Goal: Task Accomplishment & Management: Use online tool/utility

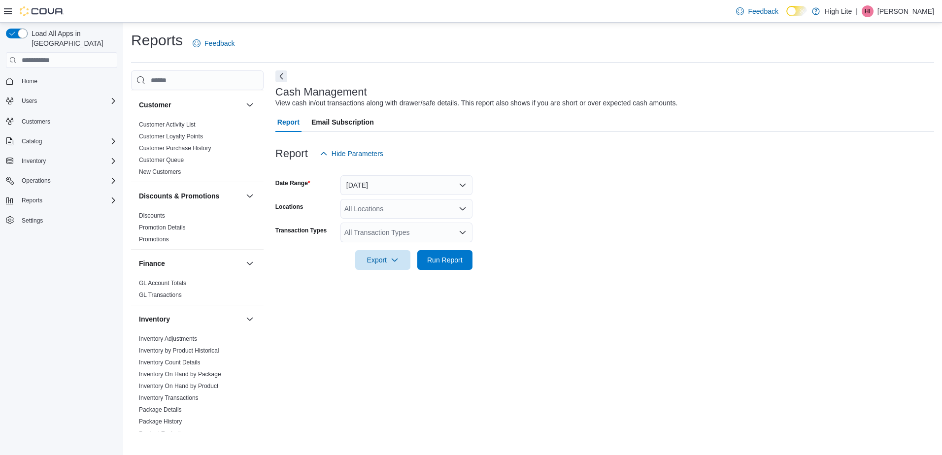
scroll to position [148, 0]
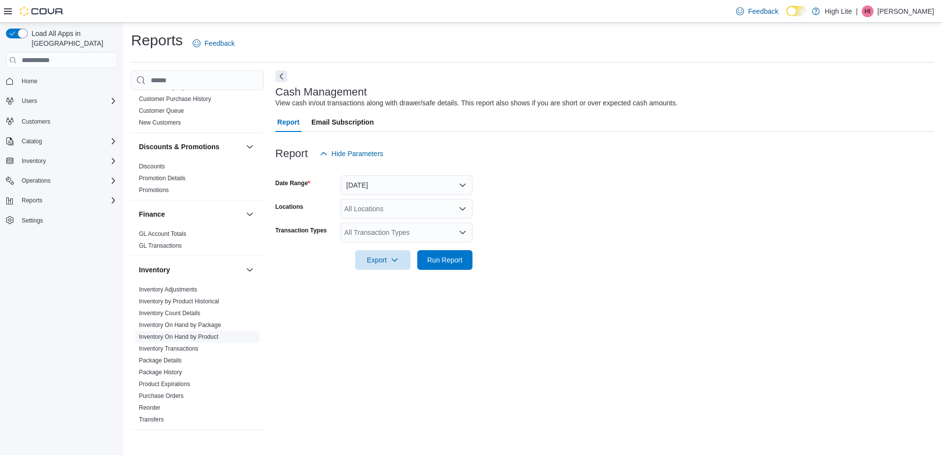
click at [174, 340] on link "Inventory On Hand by Product" at bounding box center [178, 337] width 79 height 7
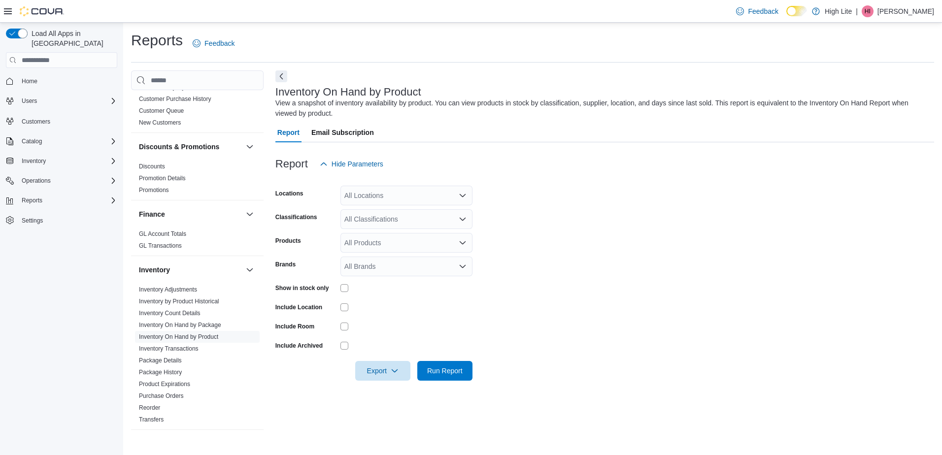
click at [402, 193] on div "All Locations" at bounding box center [407, 196] width 132 height 20
click at [672, 255] on form "Locations All Locations Combo box. Selected. Combo box input. All Locations. Ty…" at bounding box center [605, 277] width 659 height 207
click at [406, 221] on div "All Classifications" at bounding box center [407, 219] width 132 height 20
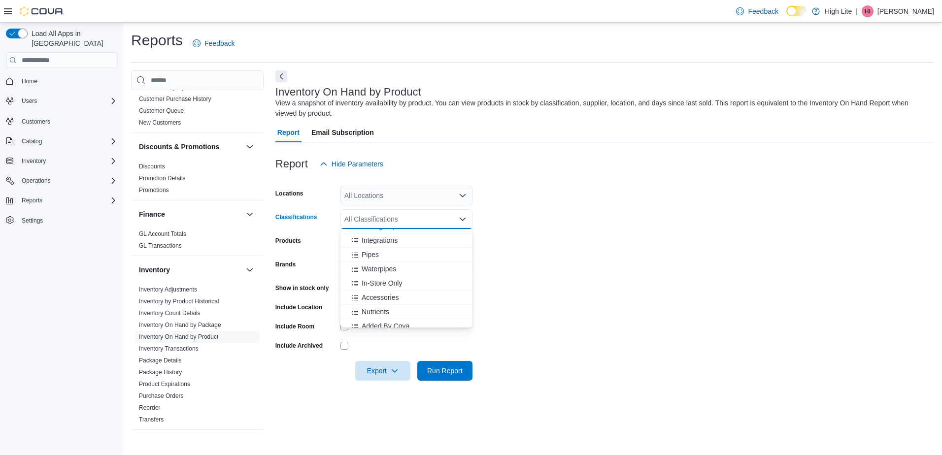
scroll to position [202, 0]
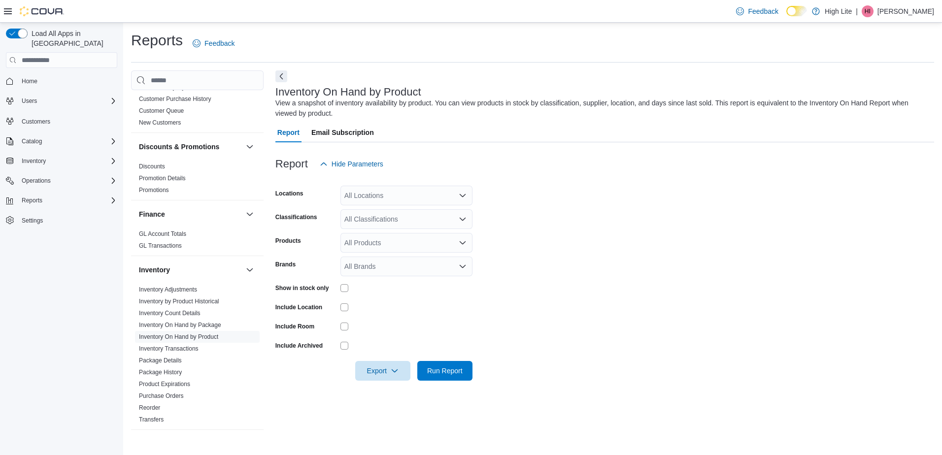
click at [555, 275] on form "Locations All Locations Classifications All Classifications Products All Produc…" at bounding box center [605, 277] width 659 height 207
click at [411, 217] on div "All Classifications" at bounding box center [407, 219] width 132 height 20
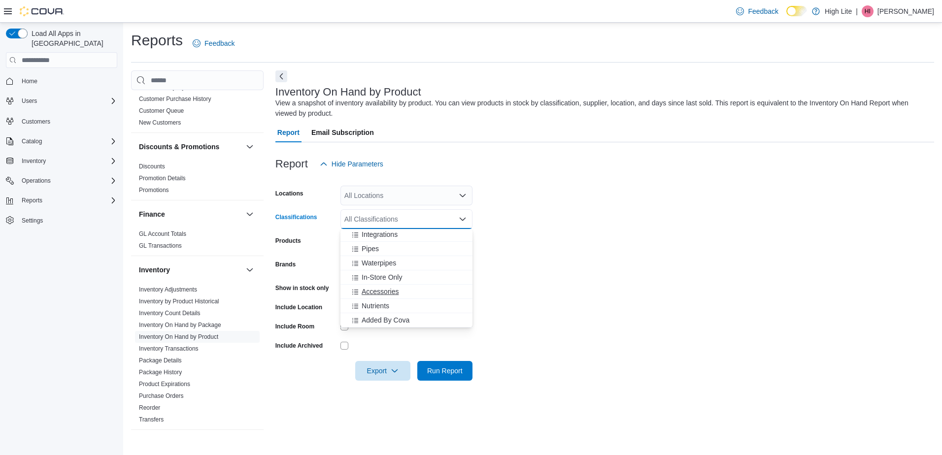
click at [358, 292] on icon "Choose from the following options" at bounding box center [355, 292] width 6 height 5
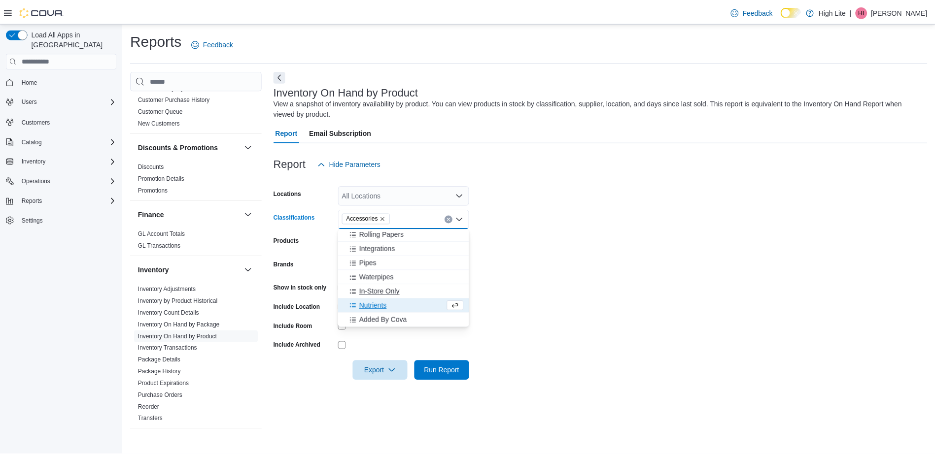
scroll to position [0, 0]
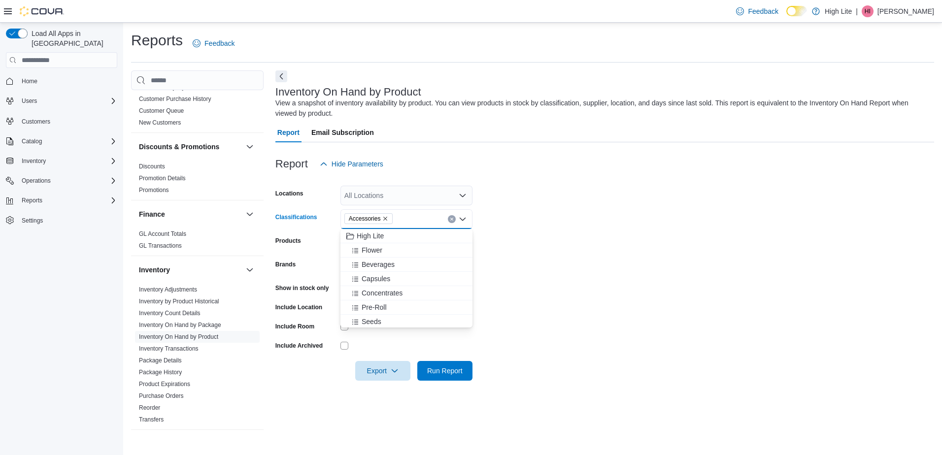
click at [385, 219] on icon "Remove Accessories from selection in this group" at bounding box center [386, 219] width 4 height 4
click at [460, 218] on icon "Close list of options" at bounding box center [463, 219] width 6 height 3
click at [460, 218] on icon "Open list of options" at bounding box center [463, 219] width 6 height 3
click at [425, 252] on div "Flower" at bounding box center [407, 250] width 120 height 10
click at [417, 265] on div "Capsules" at bounding box center [407, 265] width 120 height 10
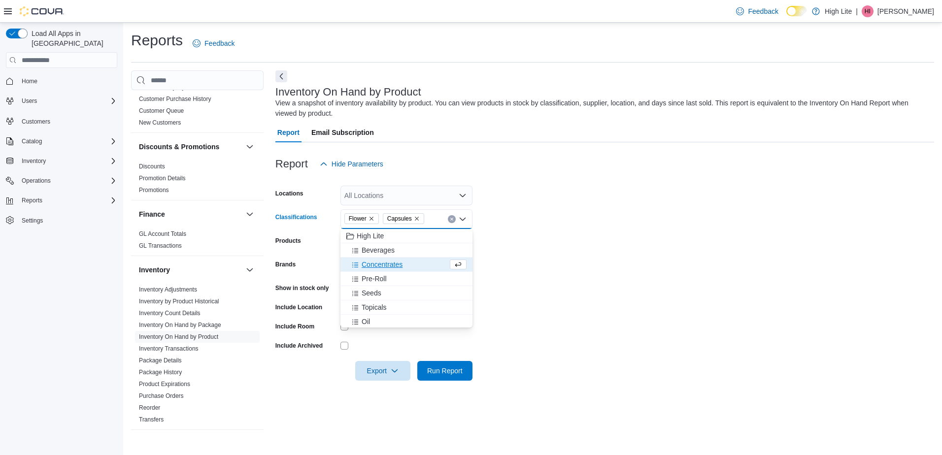
click at [413, 265] on div "Concentrates" at bounding box center [398, 265] width 102 height 10
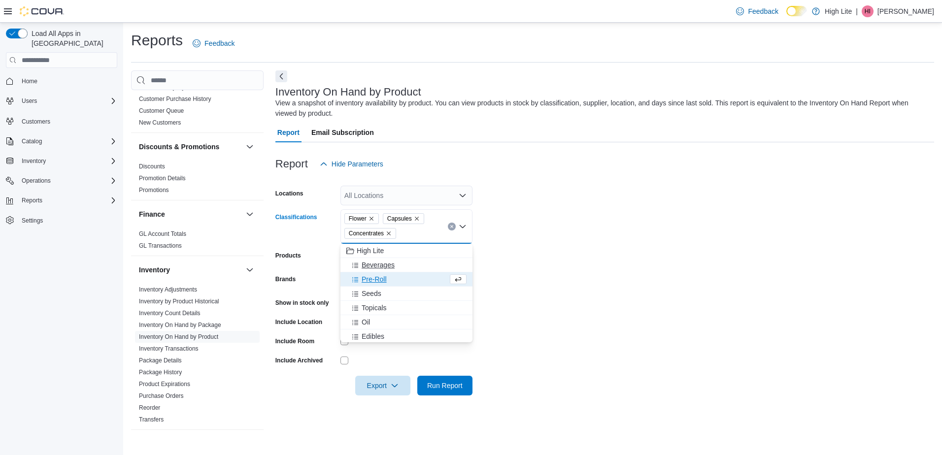
click at [407, 264] on div "Beverages" at bounding box center [407, 265] width 120 height 10
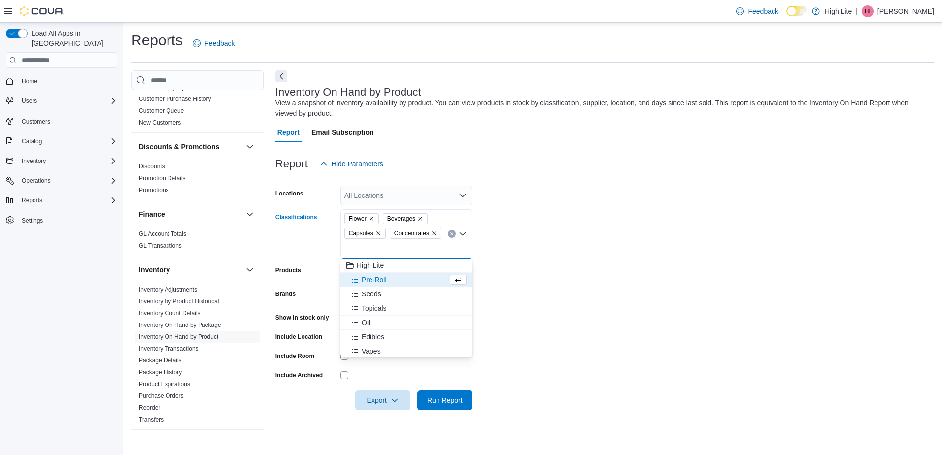
click at [400, 281] on div "Pre-Roll" at bounding box center [398, 280] width 102 height 10
click at [398, 286] on button "Seeds" at bounding box center [407, 280] width 132 height 14
click at [398, 286] on button "Topicals" at bounding box center [407, 280] width 132 height 14
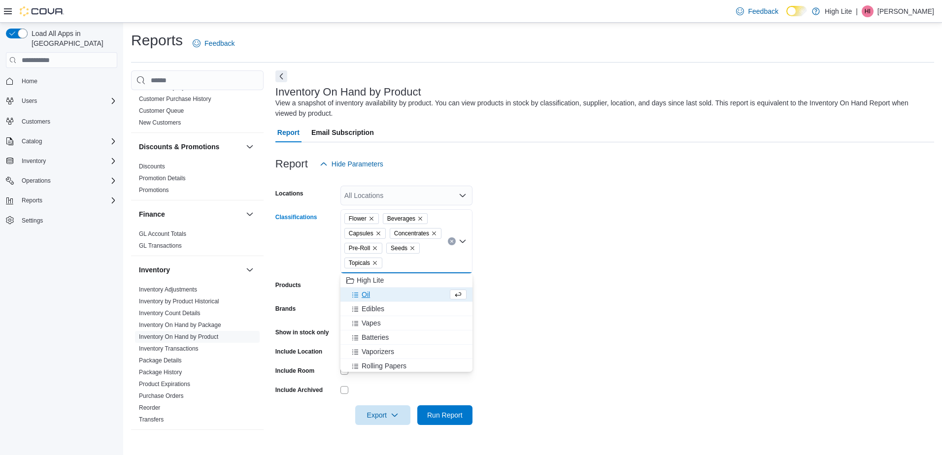
click at [393, 296] on div "Oil" at bounding box center [398, 295] width 102 height 10
click at [393, 296] on div "Edibles" at bounding box center [398, 295] width 102 height 10
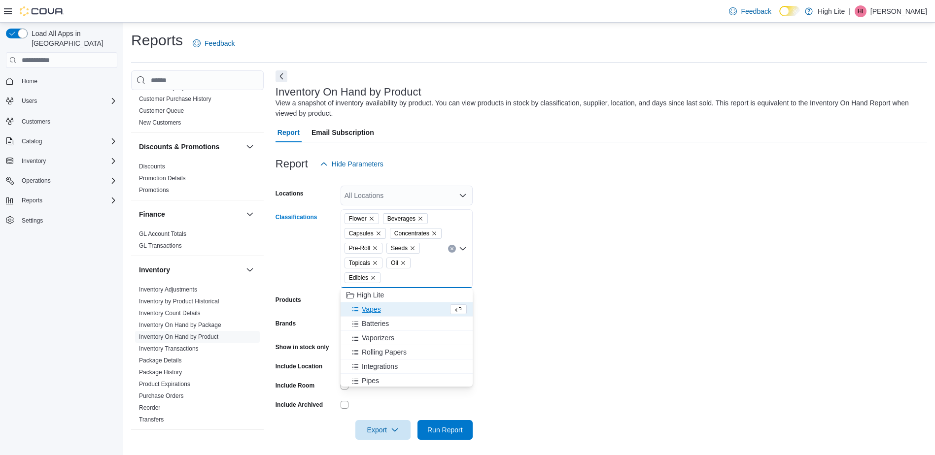
click at [394, 315] on button "Vapes" at bounding box center [407, 310] width 132 height 14
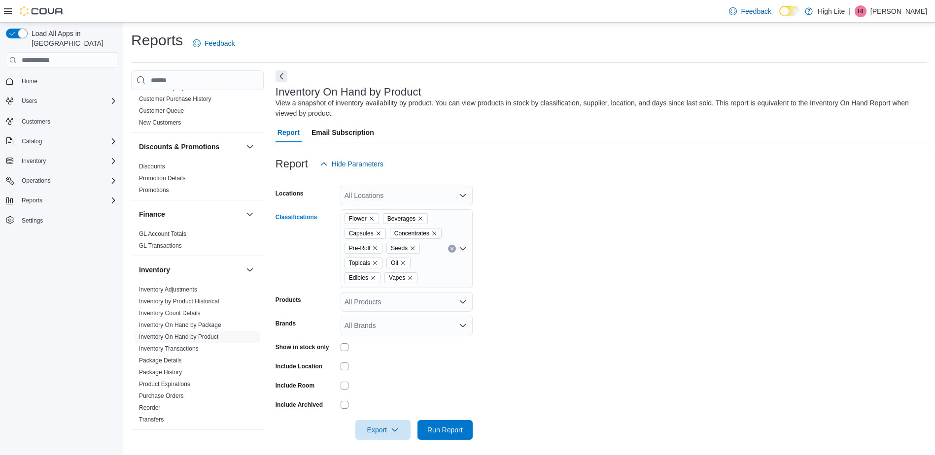
scroll to position [4, 0]
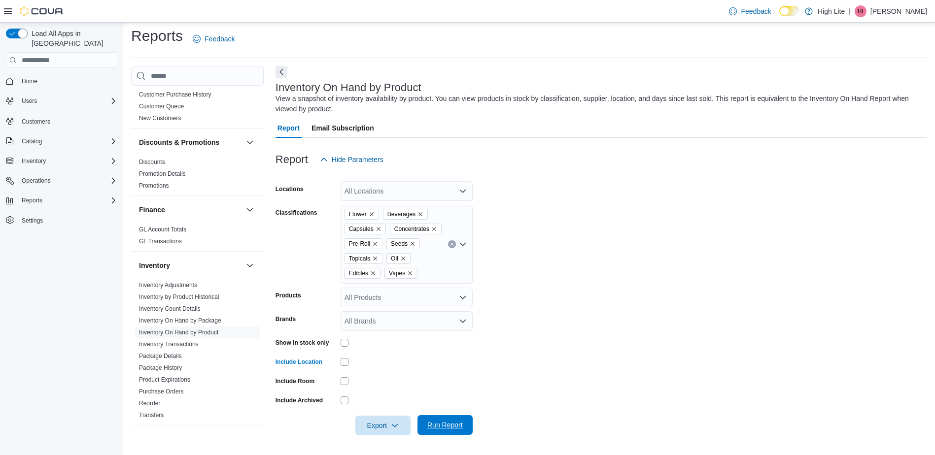
click at [448, 427] on span "Run Report" at bounding box center [444, 425] width 35 height 10
click at [391, 429] on icon "button" at bounding box center [395, 425] width 8 height 8
click at [404, 368] on span "Export to Excel" at bounding box center [384, 367] width 44 height 8
